Goal: Task Accomplishment & Management: Use online tool/utility

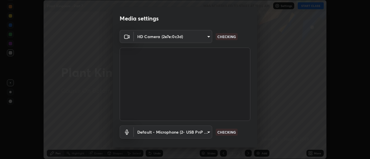
scroll to position [30, 0]
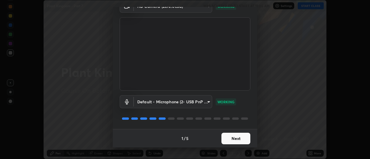
click at [236, 138] on button "Next" at bounding box center [236, 139] width 29 height 12
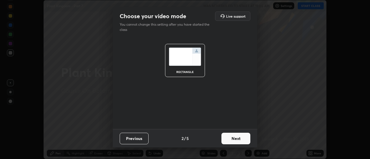
click at [236, 141] on button "Next" at bounding box center [236, 139] width 29 height 12
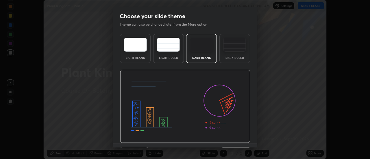
scroll to position [14, 0]
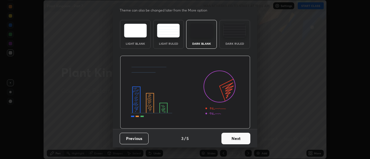
click at [233, 141] on button "Next" at bounding box center [236, 139] width 29 height 12
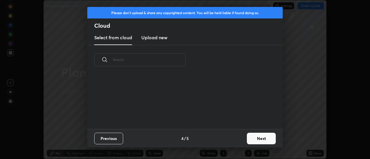
scroll to position [54, 186]
click at [160, 39] on h3 "Upload new" at bounding box center [154, 37] width 26 height 7
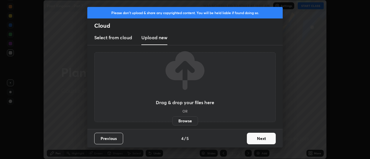
click at [182, 121] on label "Browse" at bounding box center [185, 121] width 26 height 9
click at [172, 121] on input "Browse" at bounding box center [172, 121] width 0 height 9
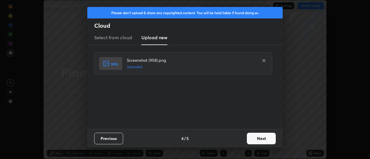
click at [257, 139] on button "Next" at bounding box center [261, 139] width 29 height 12
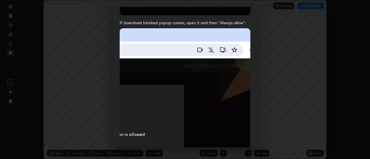
scroll to position [148, 0]
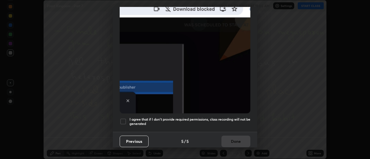
click at [124, 119] on div at bounding box center [123, 121] width 7 height 7
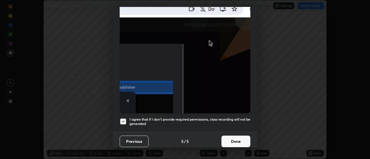
click at [231, 139] on button "Done" at bounding box center [236, 142] width 29 height 12
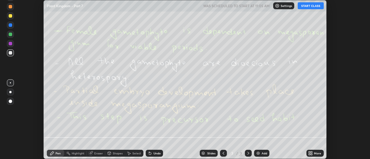
click at [313, 154] on div "More" at bounding box center [315, 153] width 17 height 7
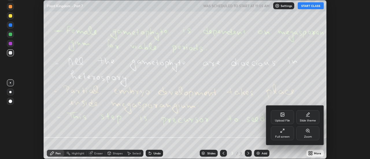
click at [285, 117] on div "Upload File" at bounding box center [282, 117] width 23 height 14
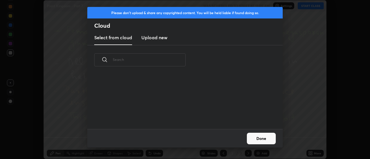
scroll to position [2, 3]
click at [161, 39] on h3 "Upload new" at bounding box center [154, 37] width 26 height 7
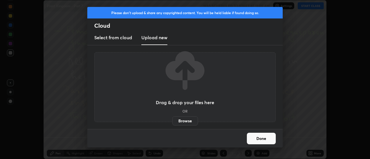
click at [187, 121] on label "Browse" at bounding box center [185, 121] width 26 height 9
click at [172, 121] on input "Browse" at bounding box center [172, 121] width 0 height 9
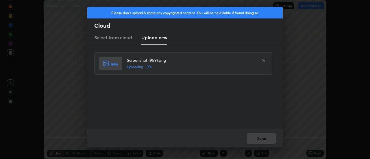
click at [266, 138] on div "Done" at bounding box center [184, 138] width 195 height 19
click at [265, 138] on div "Done" at bounding box center [184, 138] width 195 height 19
click at [262, 139] on div "Done" at bounding box center [184, 138] width 195 height 19
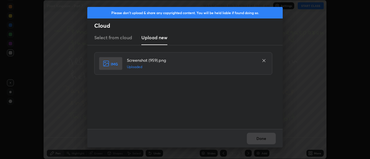
click at [261, 139] on button "Done" at bounding box center [261, 139] width 29 height 12
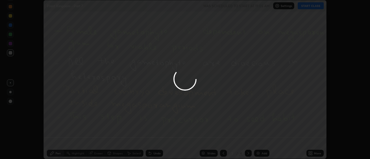
click at [260, 140] on div at bounding box center [185, 79] width 370 height 159
click at [261, 139] on div at bounding box center [185, 79] width 370 height 159
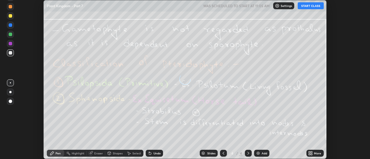
click at [314, 153] on div "More" at bounding box center [317, 153] width 7 height 3
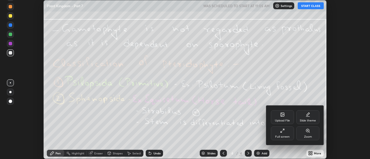
click at [287, 114] on div "Upload File" at bounding box center [282, 117] width 23 height 14
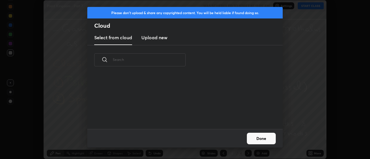
scroll to position [54, 186]
click at [154, 39] on h3 "Upload new" at bounding box center [154, 37] width 26 height 7
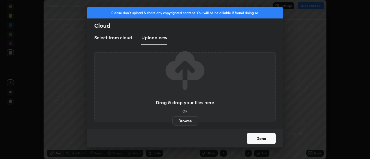
click at [179, 122] on label "Browse" at bounding box center [185, 121] width 26 height 9
click at [172, 122] on input "Browse" at bounding box center [172, 121] width 0 height 9
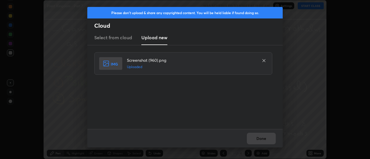
click at [261, 137] on div "Done" at bounding box center [184, 138] width 195 height 19
click at [260, 139] on button "Done" at bounding box center [261, 139] width 29 height 12
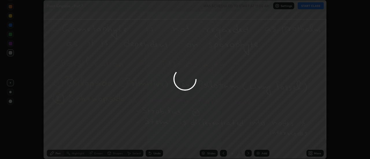
click at [260, 139] on button "Done" at bounding box center [261, 139] width 29 height 12
click at [261, 140] on div at bounding box center [185, 79] width 370 height 159
click at [260, 139] on div at bounding box center [185, 79] width 370 height 159
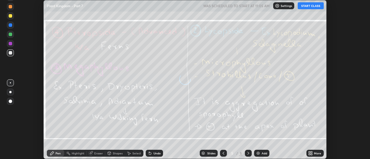
click at [315, 154] on div "More" at bounding box center [317, 153] width 7 height 3
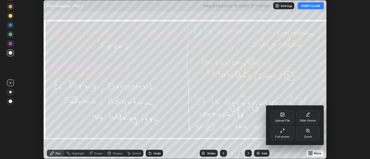
click at [286, 117] on div "Upload File" at bounding box center [282, 117] width 23 height 14
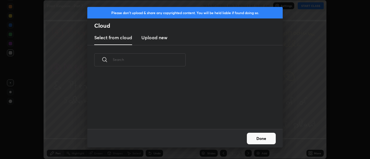
click at [154, 39] on h3 "Upload new" at bounding box center [154, 37] width 26 height 7
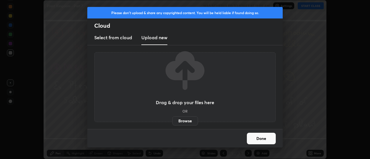
click at [180, 121] on label "Browse" at bounding box center [185, 121] width 26 height 9
click at [172, 121] on input "Browse" at bounding box center [172, 121] width 0 height 9
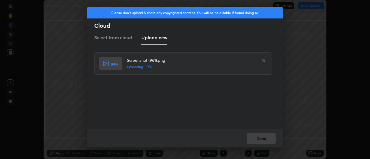
click at [262, 138] on div "Done" at bounding box center [184, 138] width 195 height 19
click at [262, 139] on button "Done" at bounding box center [261, 139] width 29 height 12
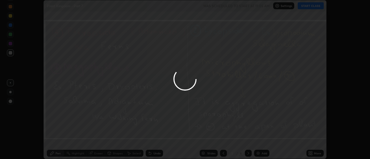
click at [262, 139] on button "Done" at bounding box center [261, 139] width 29 height 12
click at [262, 139] on div at bounding box center [185, 79] width 370 height 159
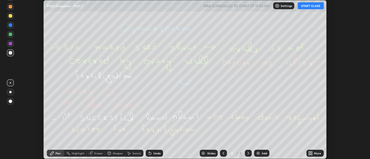
click at [315, 153] on div "More" at bounding box center [317, 153] width 7 height 3
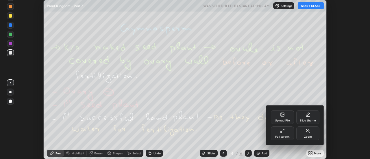
click at [286, 117] on div "Upload File" at bounding box center [282, 117] width 23 height 14
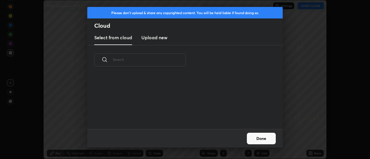
click at [154, 39] on h3 "Upload new" at bounding box center [154, 37] width 26 height 7
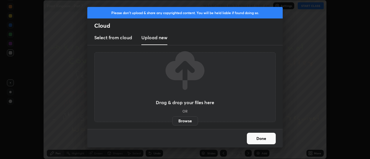
click at [184, 123] on label "Browse" at bounding box center [185, 121] width 26 height 9
click at [172, 123] on input "Browse" at bounding box center [172, 121] width 0 height 9
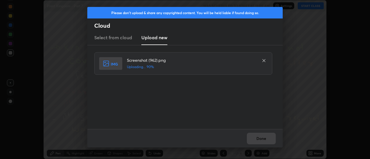
click at [262, 139] on div "Done" at bounding box center [184, 138] width 195 height 19
click at [260, 139] on button "Done" at bounding box center [261, 139] width 29 height 12
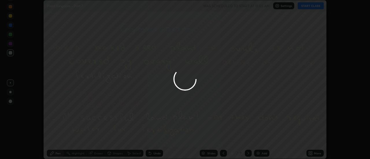
click at [260, 139] on div at bounding box center [185, 79] width 370 height 159
click at [261, 139] on div at bounding box center [185, 79] width 370 height 159
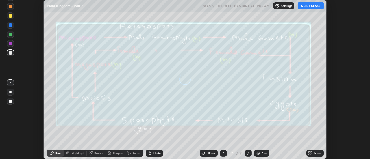
click at [313, 153] on icon at bounding box center [310, 153] width 5 height 5
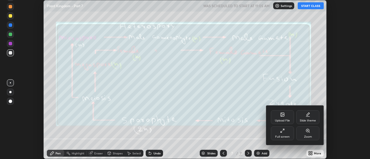
click at [284, 118] on div "Upload File" at bounding box center [282, 117] width 23 height 14
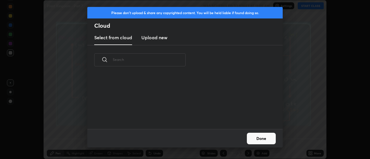
click at [155, 38] on h3 "Upload new" at bounding box center [154, 37] width 26 height 7
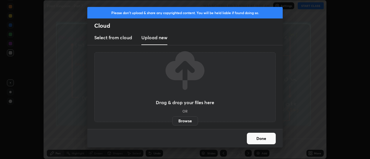
click at [185, 120] on label "Browse" at bounding box center [185, 121] width 26 height 9
click at [172, 120] on input "Browse" at bounding box center [172, 121] width 0 height 9
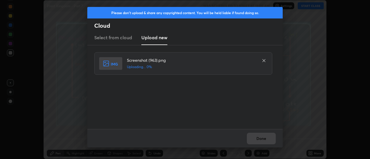
click at [261, 138] on div "Done" at bounding box center [184, 138] width 195 height 19
click at [259, 139] on button "Done" at bounding box center [261, 139] width 29 height 12
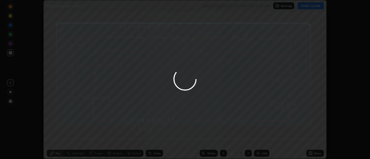
click at [259, 139] on button "Done" at bounding box center [261, 139] width 29 height 12
click at [259, 139] on div at bounding box center [185, 79] width 370 height 159
click at [259, 138] on div at bounding box center [185, 79] width 370 height 159
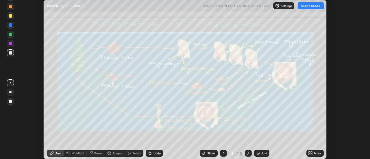
click at [312, 152] on icon at bounding box center [311, 152] width 1 height 1
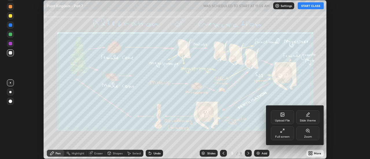
click at [283, 117] on icon at bounding box center [282, 114] width 3 height 3
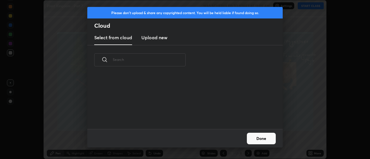
click at [154, 37] on h3 "Upload new" at bounding box center [154, 37] width 26 height 7
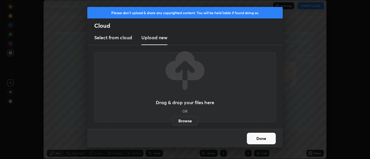
click at [186, 120] on label "Browse" at bounding box center [185, 121] width 26 height 9
click at [172, 120] on input "Browse" at bounding box center [172, 121] width 0 height 9
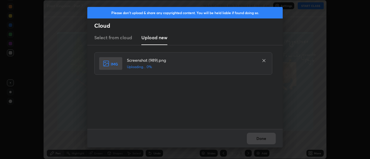
click at [261, 139] on div "Done" at bounding box center [184, 138] width 195 height 19
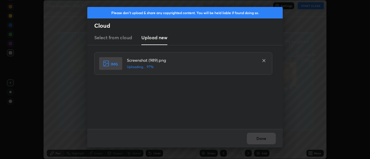
click at [261, 139] on button "Done" at bounding box center [261, 139] width 29 height 12
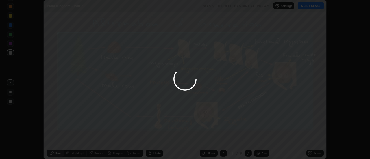
click at [260, 138] on button "Done" at bounding box center [261, 139] width 29 height 12
click at [260, 138] on div at bounding box center [185, 79] width 370 height 159
click at [259, 138] on div at bounding box center [185, 79] width 370 height 159
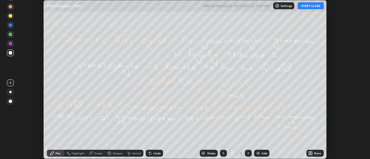
click at [312, 152] on icon at bounding box center [311, 152] width 1 height 1
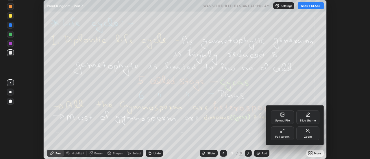
click at [284, 117] on icon at bounding box center [282, 114] width 3 height 3
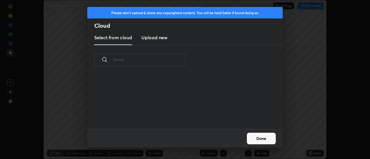
click at [153, 40] on h3 "Upload new" at bounding box center [154, 37] width 26 height 7
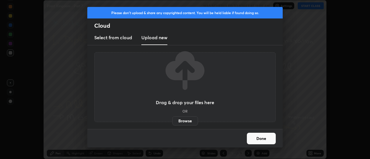
click at [184, 119] on label "Browse" at bounding box center [185, 121] width 26 height 9
click at [172, 119] on input "Browse" at bounding box center [172, 121] width 0 height 9
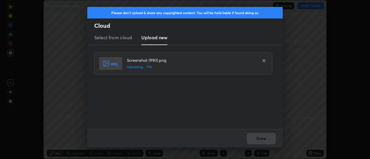
click at [264, 137] on div "Done" at bounding box center [184, 138] width 195 height 19
click at [263, 139] on div "Done" at bounding box center [184, 138] width 195 height 19
click at [263, 140] on button "Done" at bounding box center [261, 139] width 29 height 12
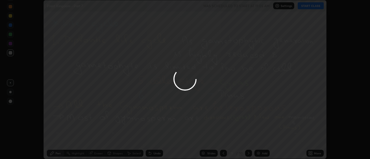
click at [264, 139] on button "Done" at bounding box center [261, 139] width 29 height 12
click at [263, 138] on div at bounding box center [185, 79] width 370 height 159
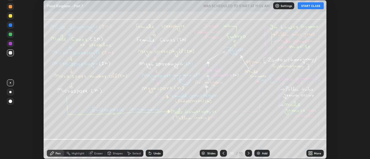
click at [316, 154] on div "More" at bounding box center [317, 153] width 7 height 3
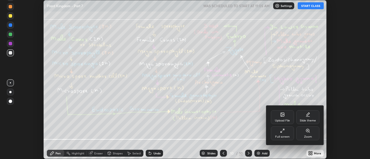
click at [290, 118] on div "Upload File" at bounding box center [282, 117] width 23 height 14
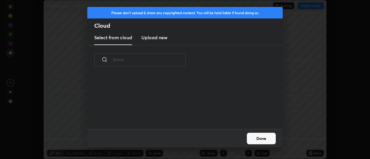
scroll to position [2, 3]
click at [155, 40] on h3 "Upload new" at bounding box center [154, 37] width 26 height 7
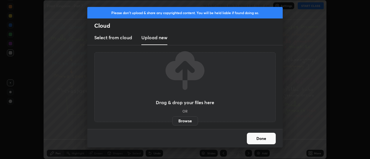
click at [183, 120] on label "Browse" at bounding box center [185, 121] width 26 height 9
click at [172, 120] on input "Browse" at bounding box center [172, 121] width 0 height 9
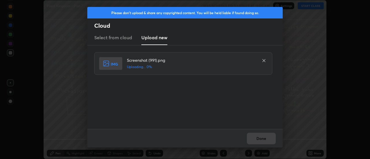
click at [262, 136] on div "Done" at bounding box center [184, 138] width 195 height 19
click at [261, 137] on button "Done" at bounding box center [261, 139] width 29 height 12
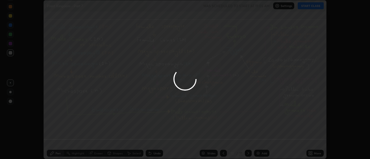
click at [261, 137] on button "Done" at bounding box center [261, 139] width 29 height 12
click at [261, 137] on div at bounding box center [185, 79] width 370 height 159
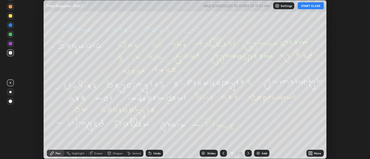
click at [316, 153] on div "More" at bounding box center [317, 153] width 7 height 3
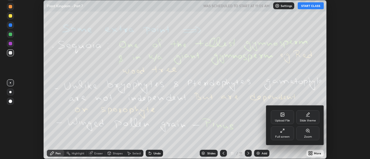
click at [287, 119] on div "Upload File" at bounding box center [282, 117] width 23 height 14
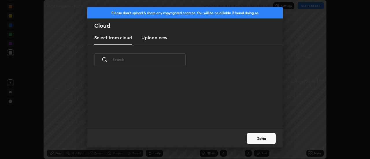
click at [159, 40] on h3 "Upload new" at bounding box center [154, 37] width 26 height 7
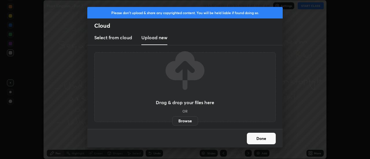
click at [181, 120] on label "Browse" at bounding box center [185, 121] width 26 height 9
click at [172, 120] on input "Browse" at bounding box center [172, 121] width 0 height 9
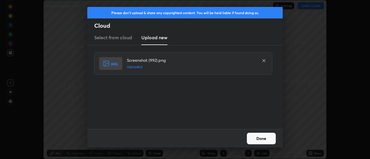
click at [264, 139] on button "Done" at bounding box center [261, 139] width 29 height 12
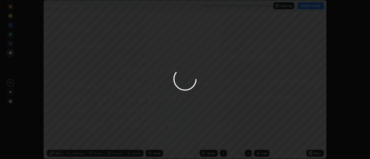
click at [264, 140] on div at bounding box center [185, 79] width 370 height 159
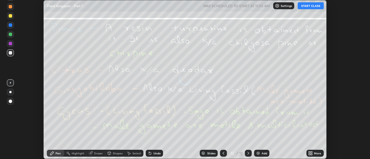
click at [316, 153] on div "More" at bounding box center [317, 153] width 7 height 3
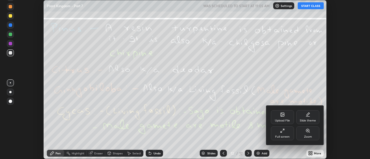
click at [285, 118] on div "Upload File" at bounding box center [282, 117] width 23 height 14
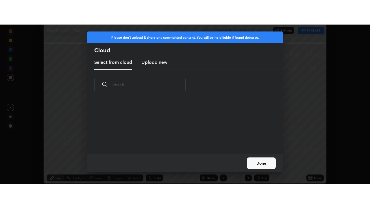
scroll to position [2, 3]
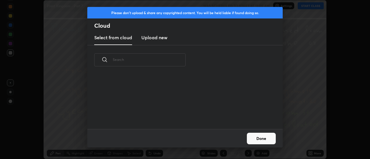
click at [156, 39] on h3 "Upload new" at bounding box center [154, 37] width 26 height 7
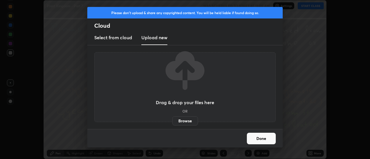
click at [182, 122] on label "Browse" at bounding box center [185, 121] width 26 height 9
click at [172, 122] on input "Browse" at bounding box center [172, 121] width 0 height 9
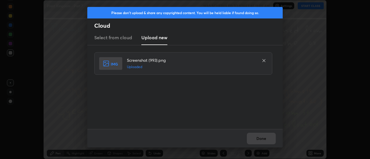
click at [264, 136] on div "Done" at bounding box center [184, 138] width 195 height 19
click at [263, 138] on button "Done" at bounding box center [261, 139] width 29 height 12
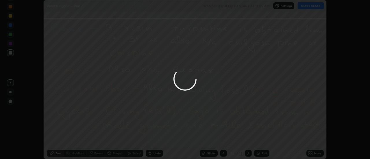
click at [262, 139] on button "Done" at bounding box center [261, 139] width 29 height 12
click at [262, 139] on div at bounding box center [185, 79] width 370 height 159
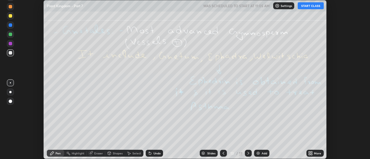
click at [223, 153] on icon at bounding box center [223, 153] width 5 height 5
click at [223, 154] on icon at bounding box center [223, 153] width 5 height 5
click at [225, 151] on div at bounding box center [223, 153] width 7 height 7
click at [223, 154] on icon at bounding box center [223, 153] width 5 height 5
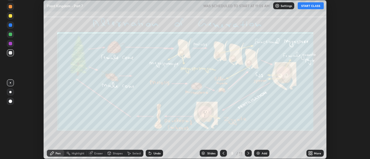
click at [223, 154] on icon at bounding box center [223, 153] width 5 height 5
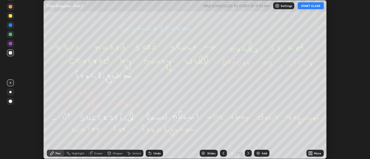
click at [224, 153] on icon at bounding box center [223, 153] width 5 height 5
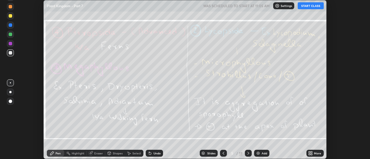
click at [224, 153] on icon at bounding box center [223, 153] width 5 height 5
click at [223, 154] on icon at bounding box center [223, 153] width 5 height 5
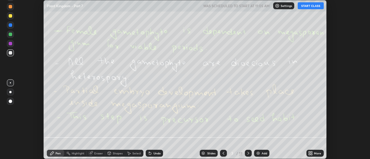
click at [224, 152] on icon at bounding box center [223, 153] width 5 height 5
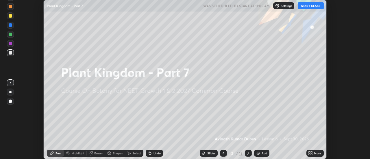
click at [223, 154] on icon at bounding box center [223, 153] width 5 height 5
click at [224, 152] on icon at bounding box center [223, 153] width 5 height 5
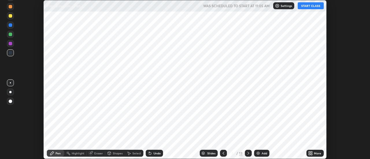
click at [248, 153] on icon at bounding box center [248, 153] width 5 height 5
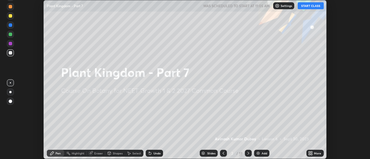
click at [315, 153] on div "More" at bounding box center [317, 153] width 7 height 3
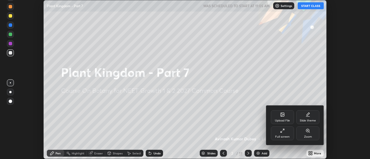
click at [286, 134] on div "Full screen" at bounding box center [282, 134] width 23 height 14
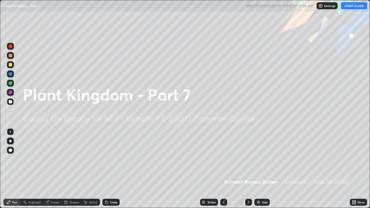
scroll to position [208, 370]
click at [352, 7] on button "START CLASS" at bounding box center [354, 5] width 26 height 7
